Goal: Task Accomplishment & Management: Manage account settings

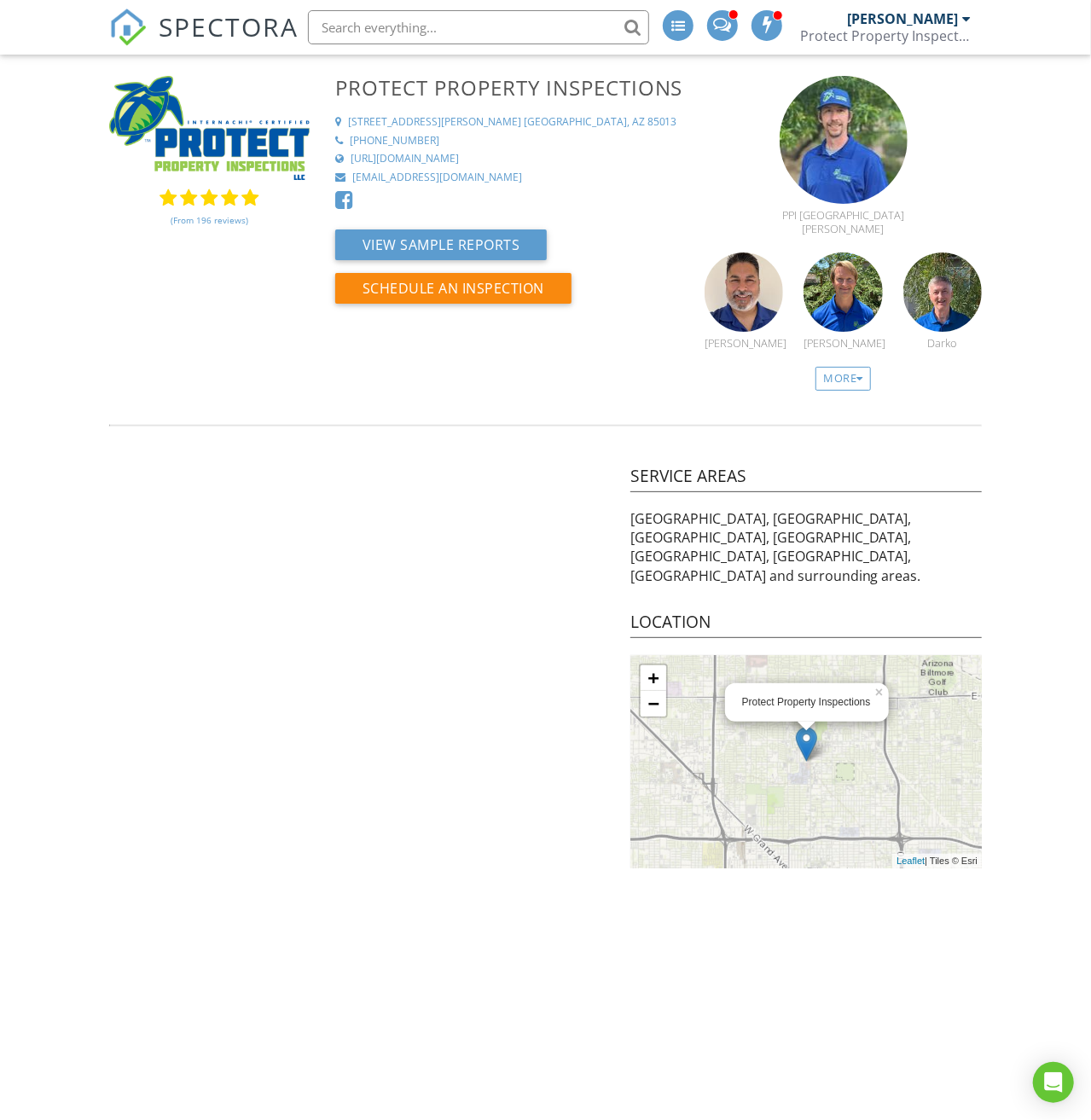
click at [202, 27] on span "SPECTORA" at bounding box center [229, 27] width 140 height 36
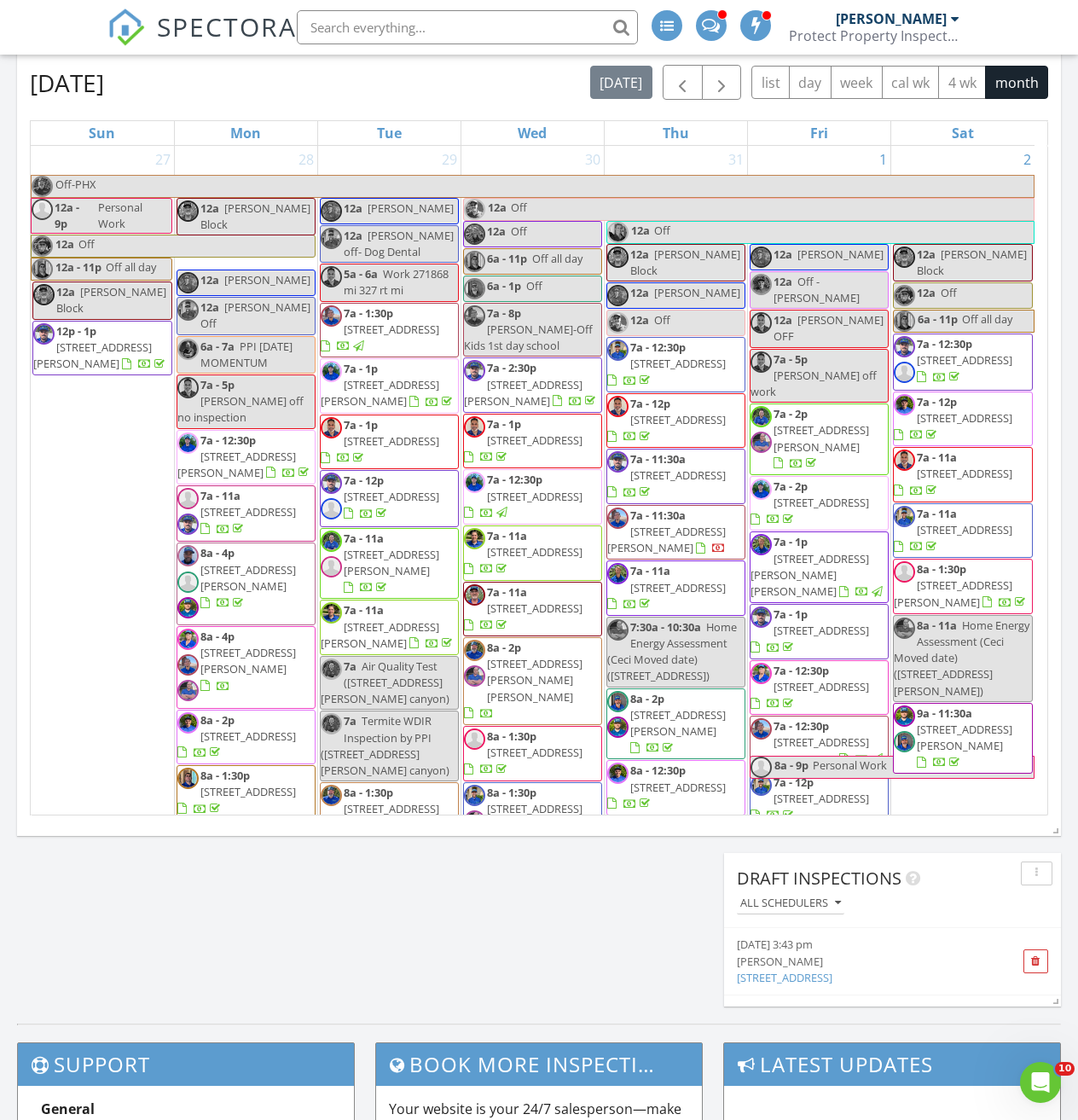
scroll to position [5802, 0]
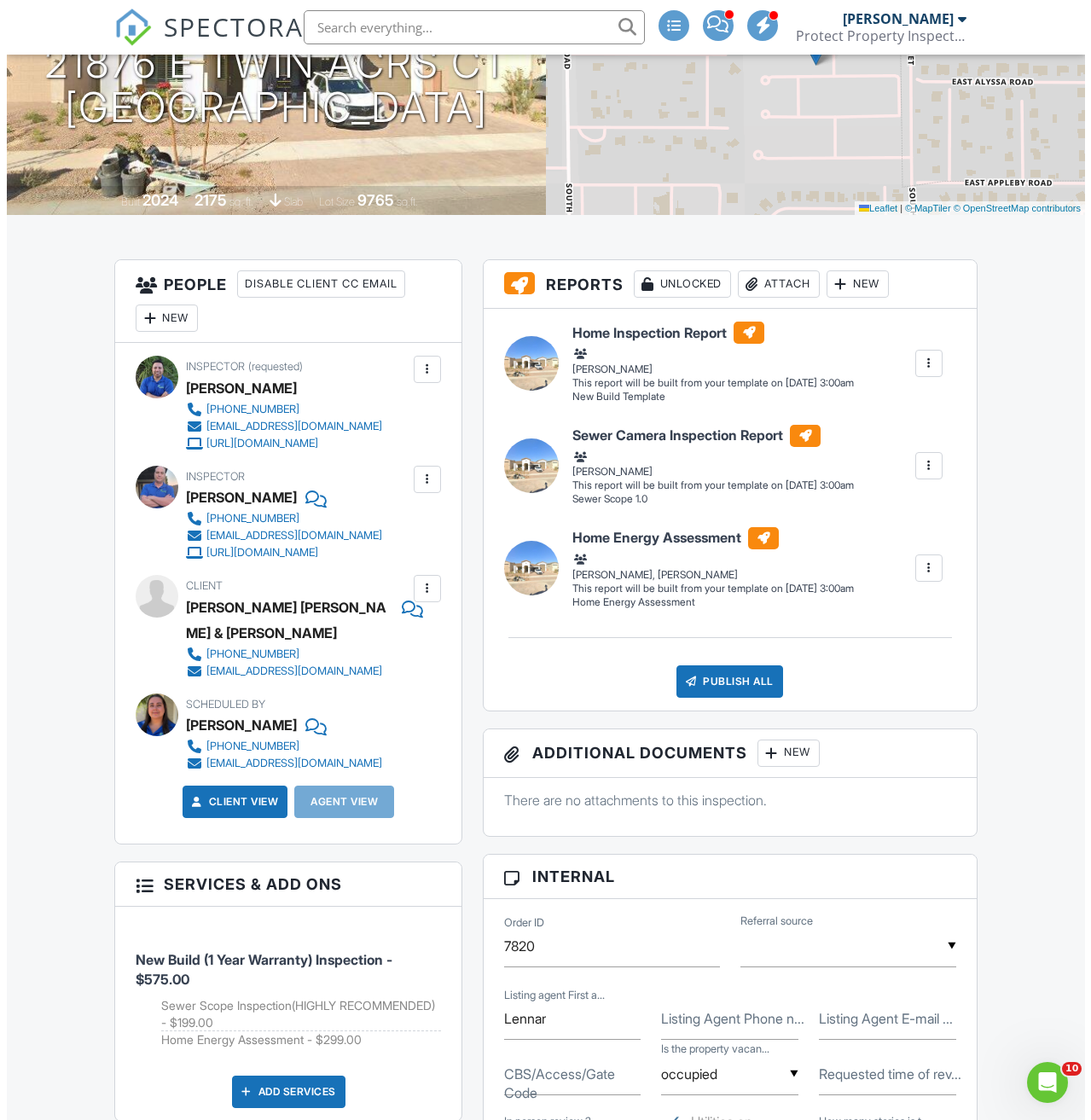
scroll to position [256, 0]
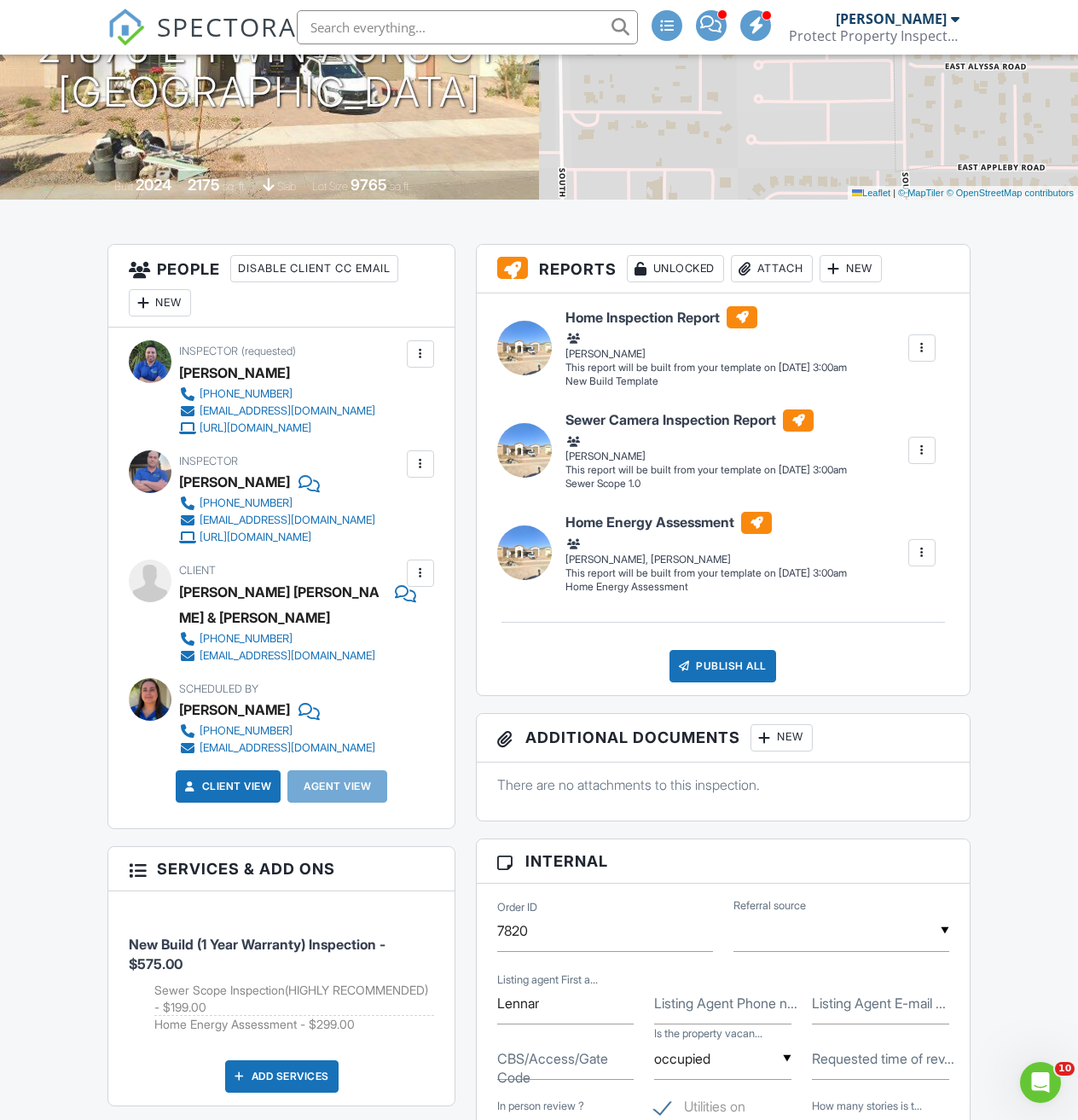
click at [157, 317] on div "New" at bounding box center [160, 303] width 62 height 27
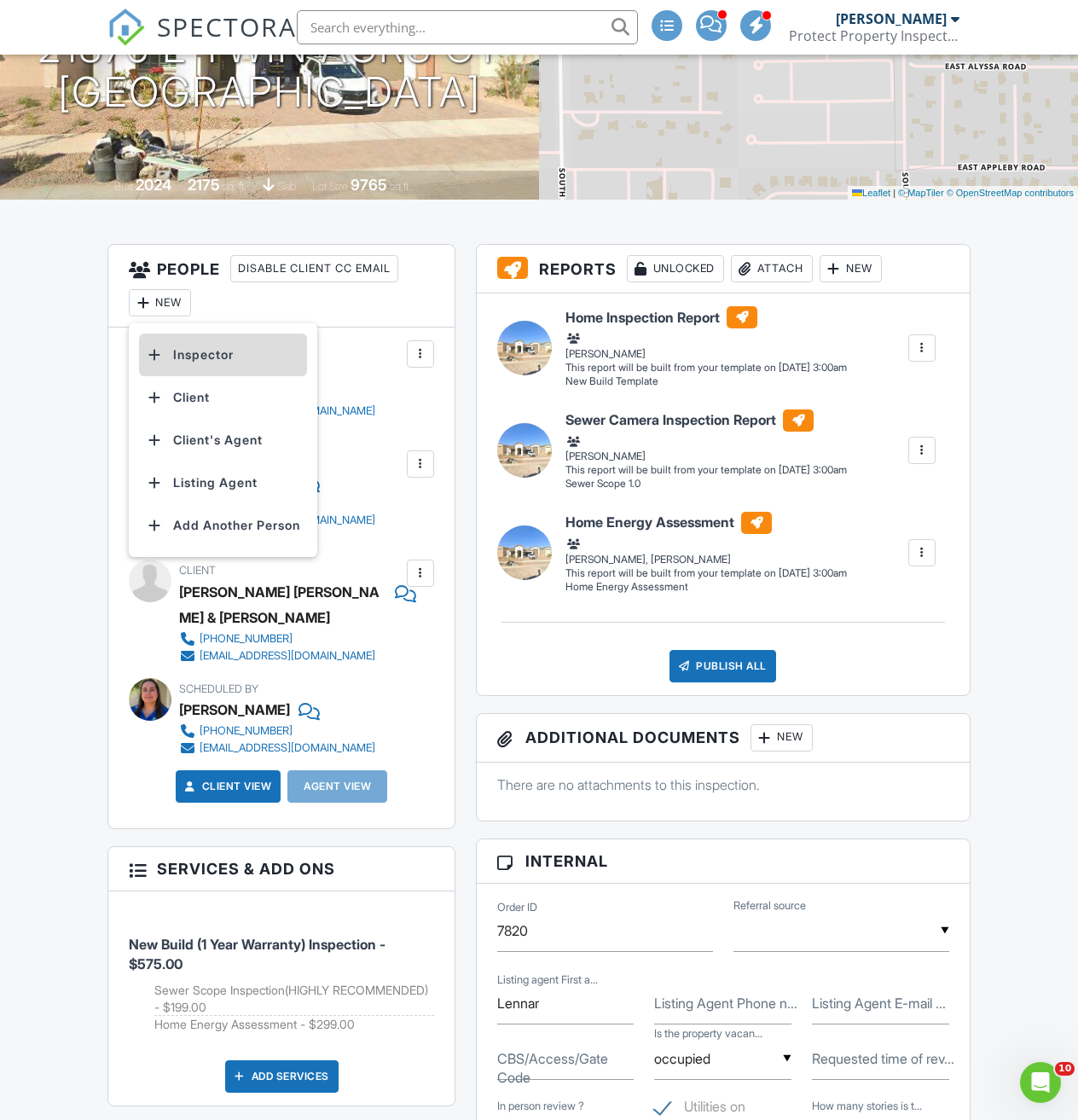
click at [192, 371] on li "Inspector" at bounding box center [223, 355] width 168 height 43
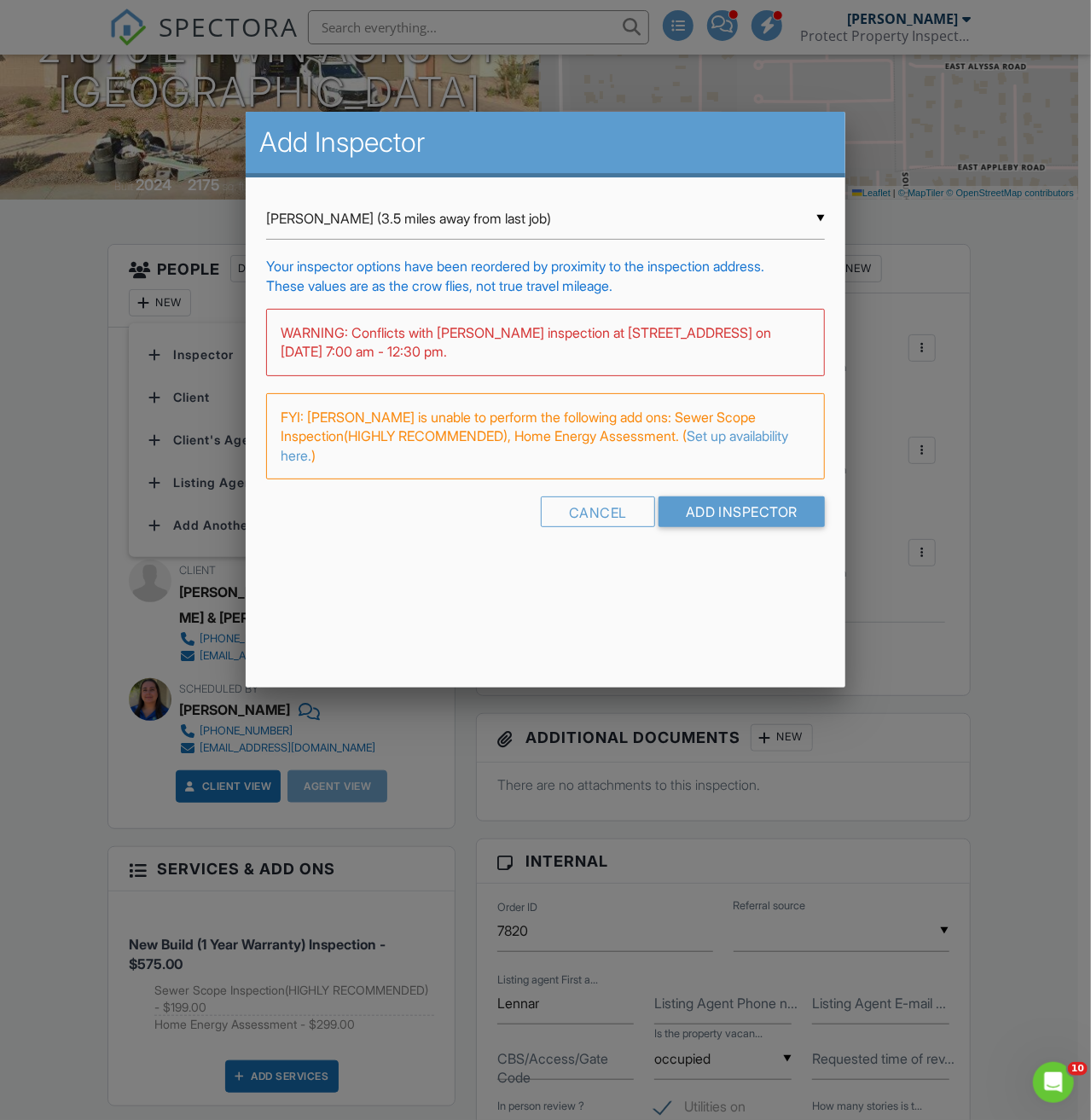
click at [394, 231] on div "▼ Jonathan Guerrero (3.5 miles away from last job) Jonathan Guerrero (3.5 miles…" at bounding box center [545, 219] width 558 height 42
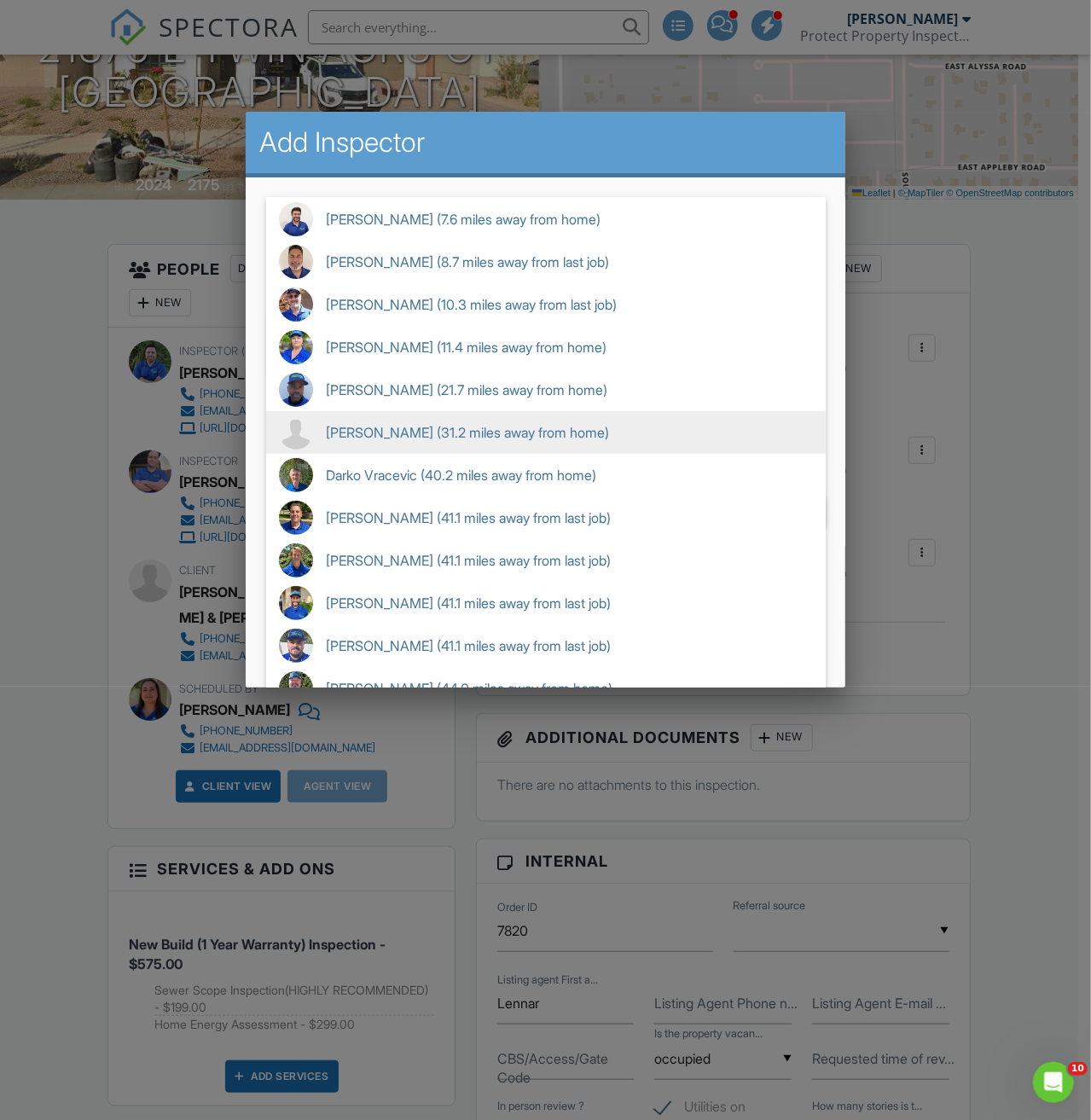
click at [429, 428] on span "Bart Beauchamp (31.2 miles away from home)" at bounding box center [546, 433] width 559 height 43
type input "Bart Beauchamp (31.2 miles away from home)"
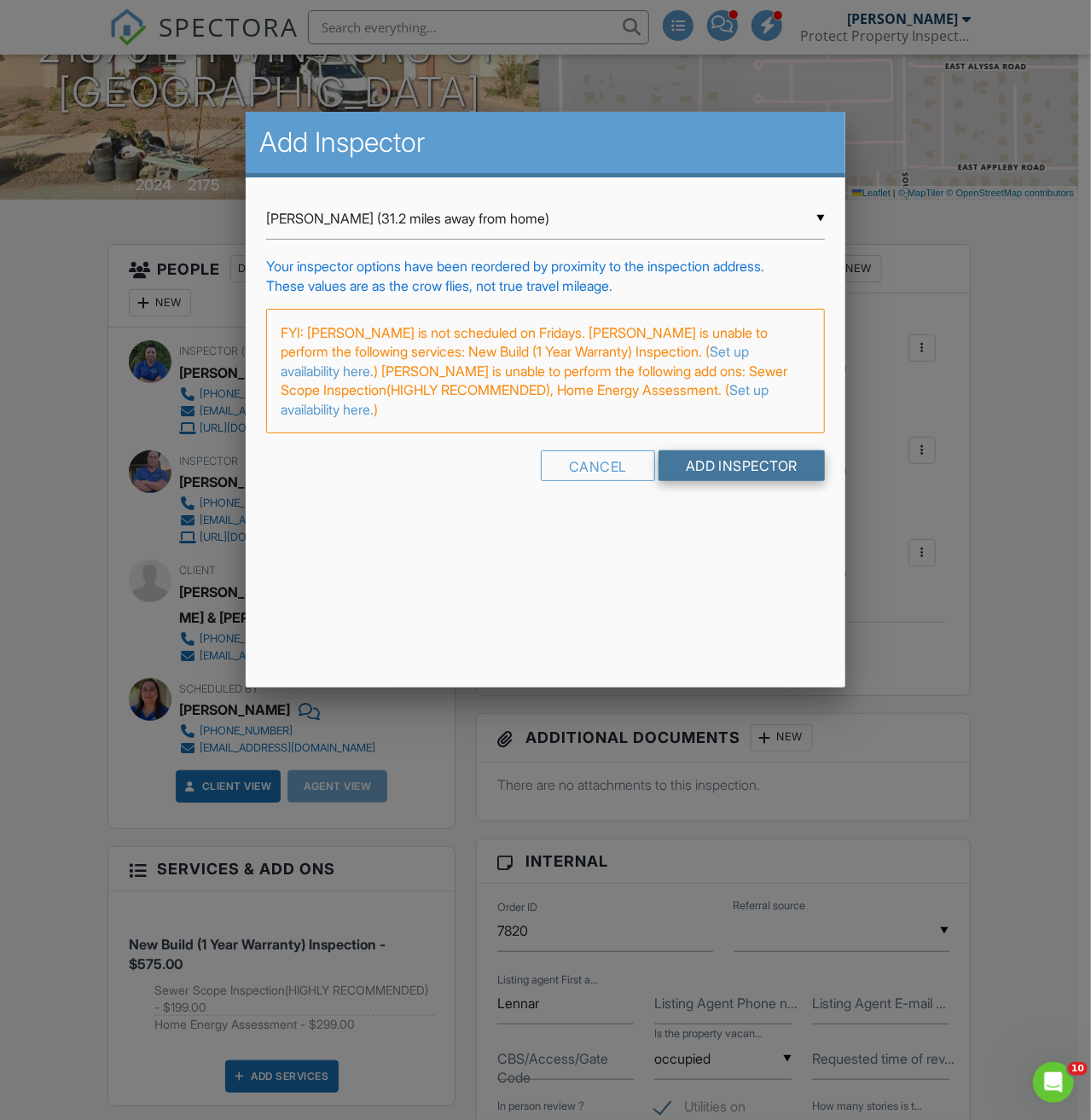
click at [711, 463] on input "Add Inspector" at bounding box center [741, 466] width 167 height 31
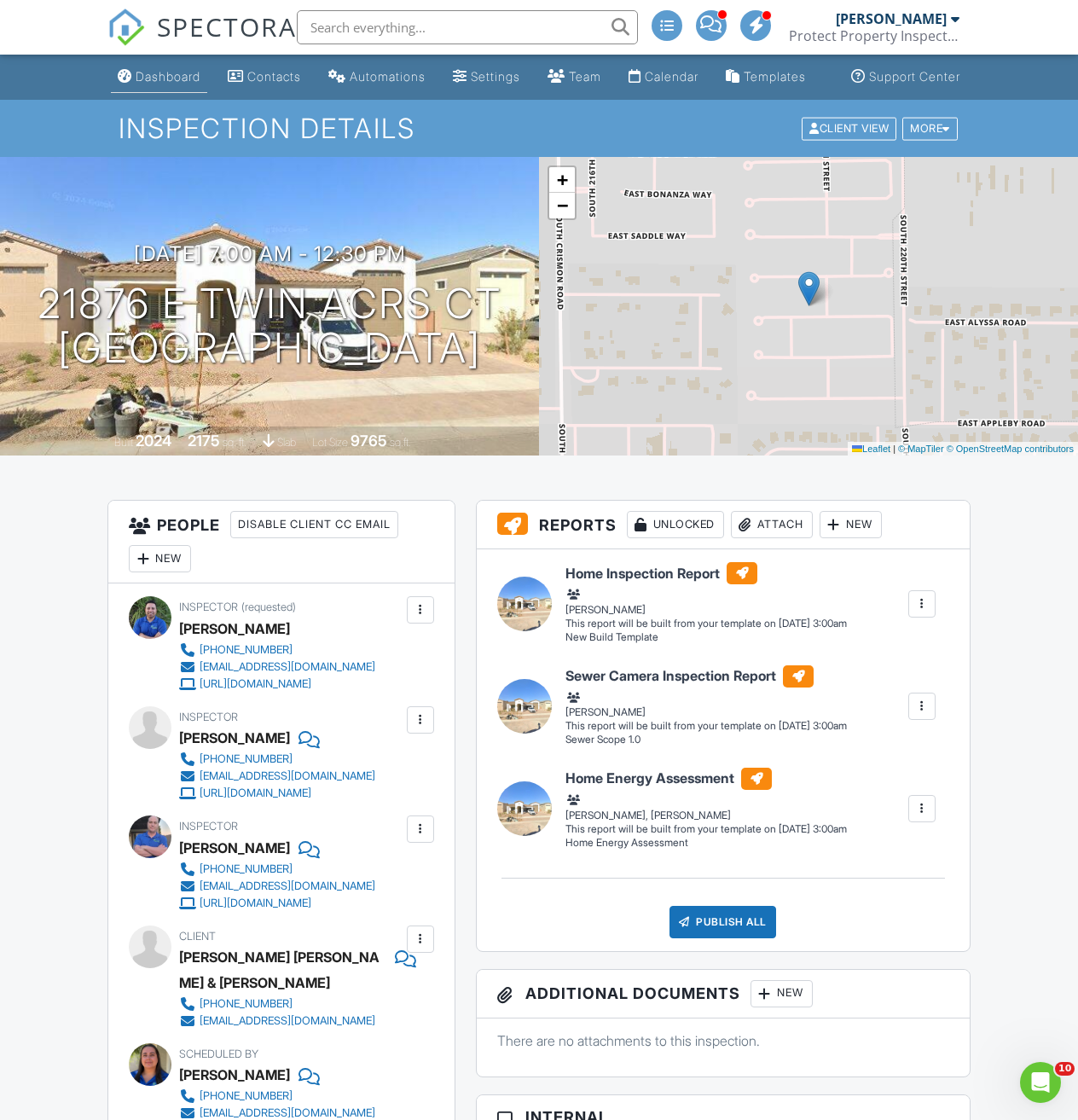
click at [130, 85] on link "Dashboard" at bounding box center [159, 77] width 97 height 32
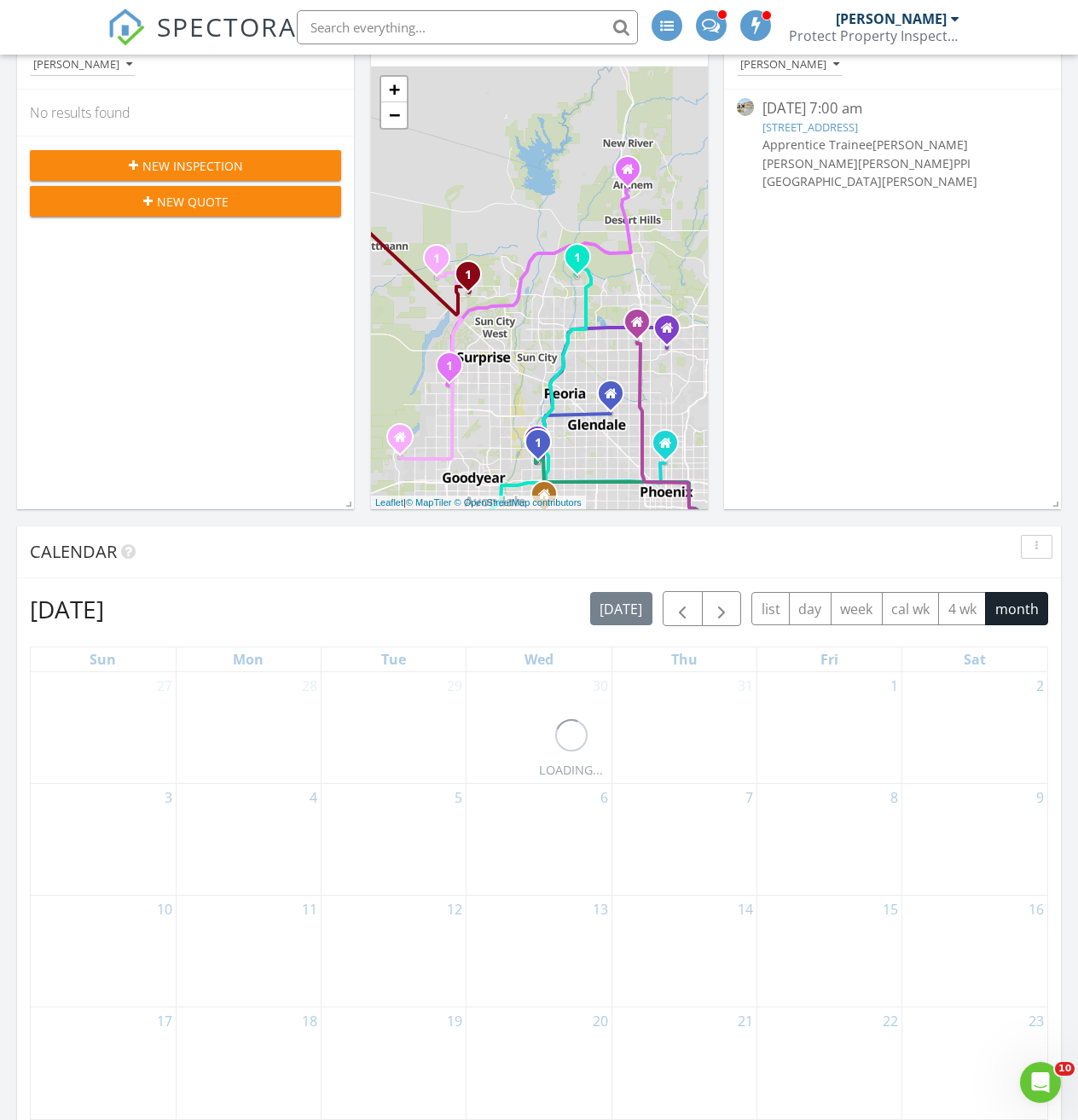
scroll to position [427, 0]
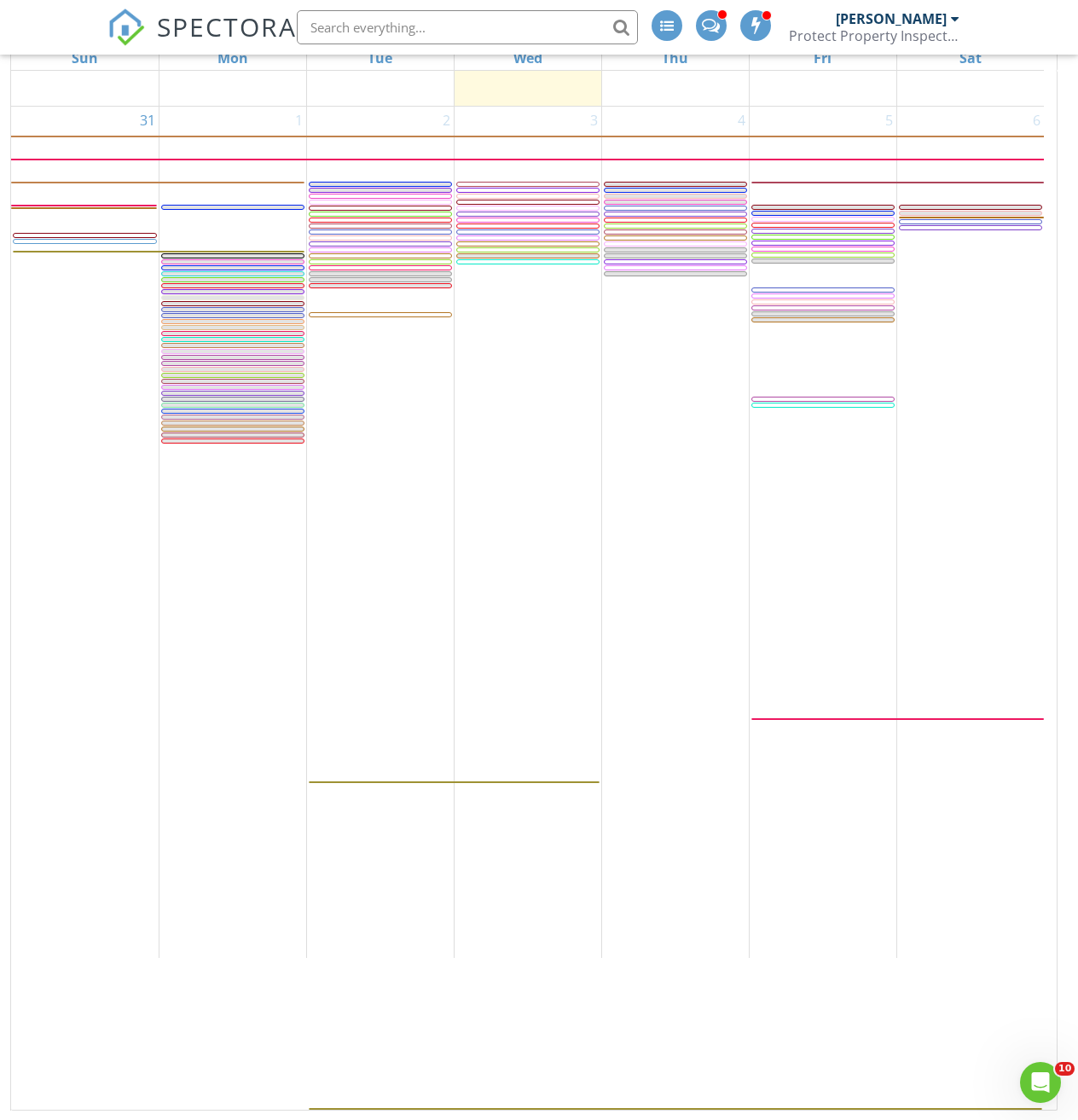
scroll to position [5715, 0]
